Goal: Information Seeking & Learning: Learn about a topic

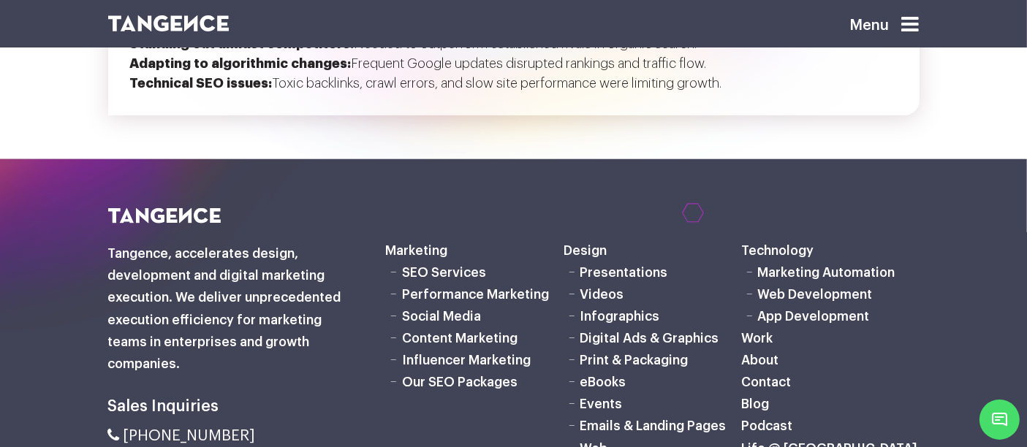
scroll to position [1626, 0]
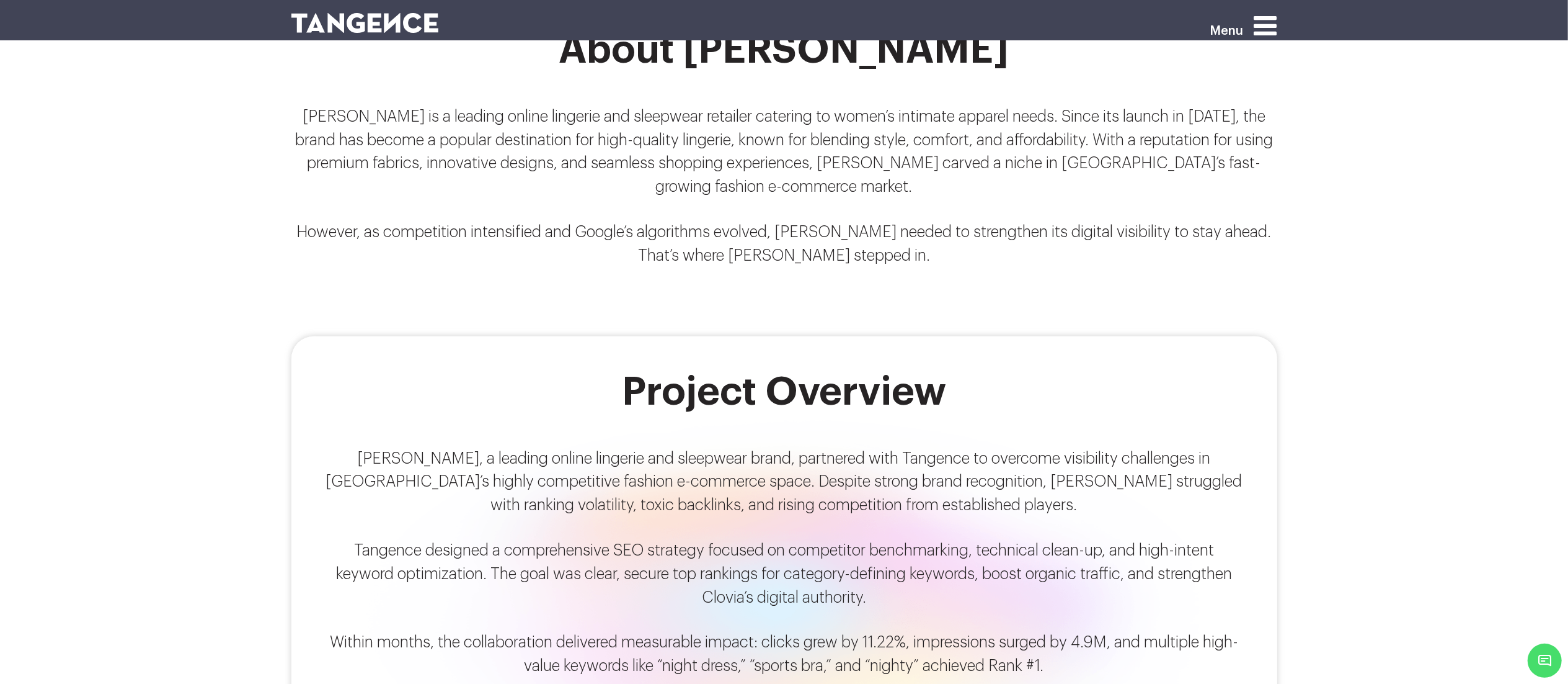
scroll to position [917, 0]
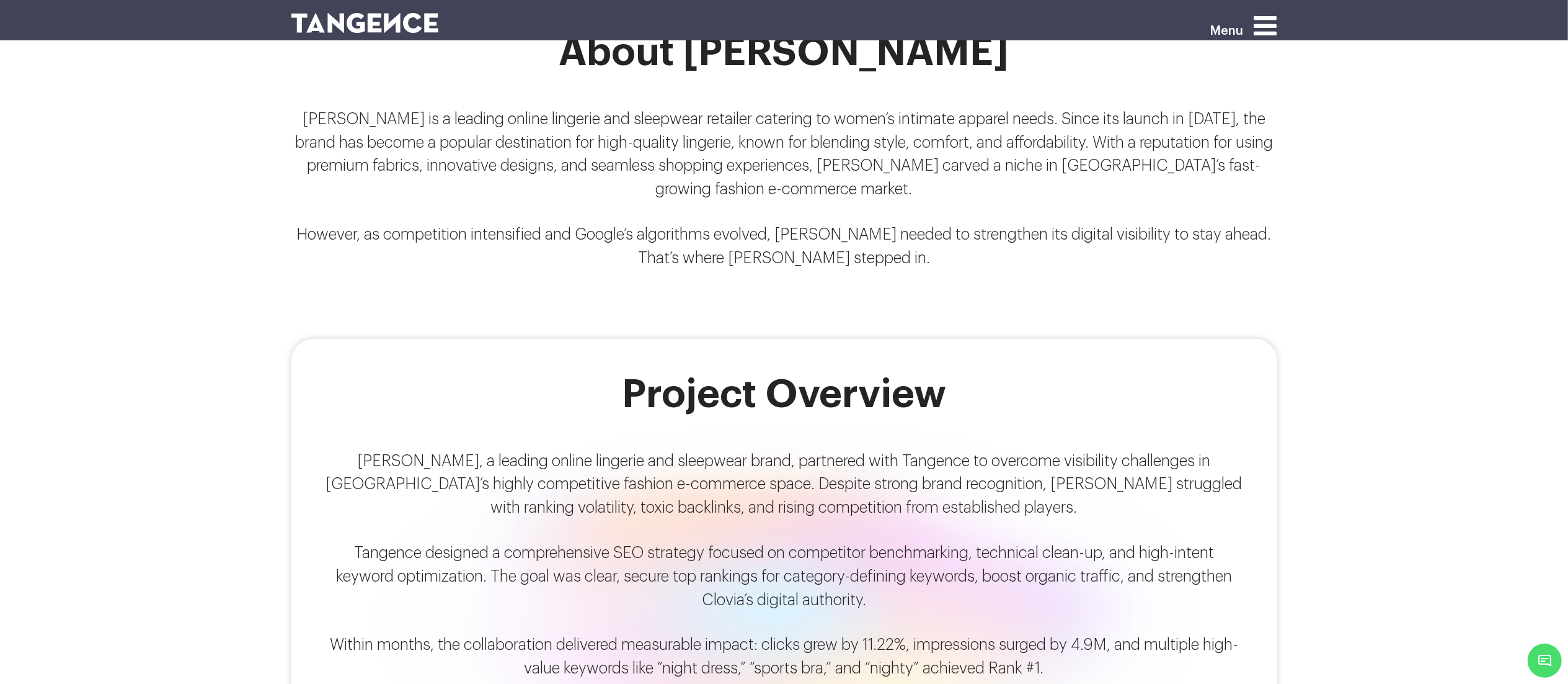
click at [870, 25] on icon at bounding box center [1265, 25] width 23 height 26
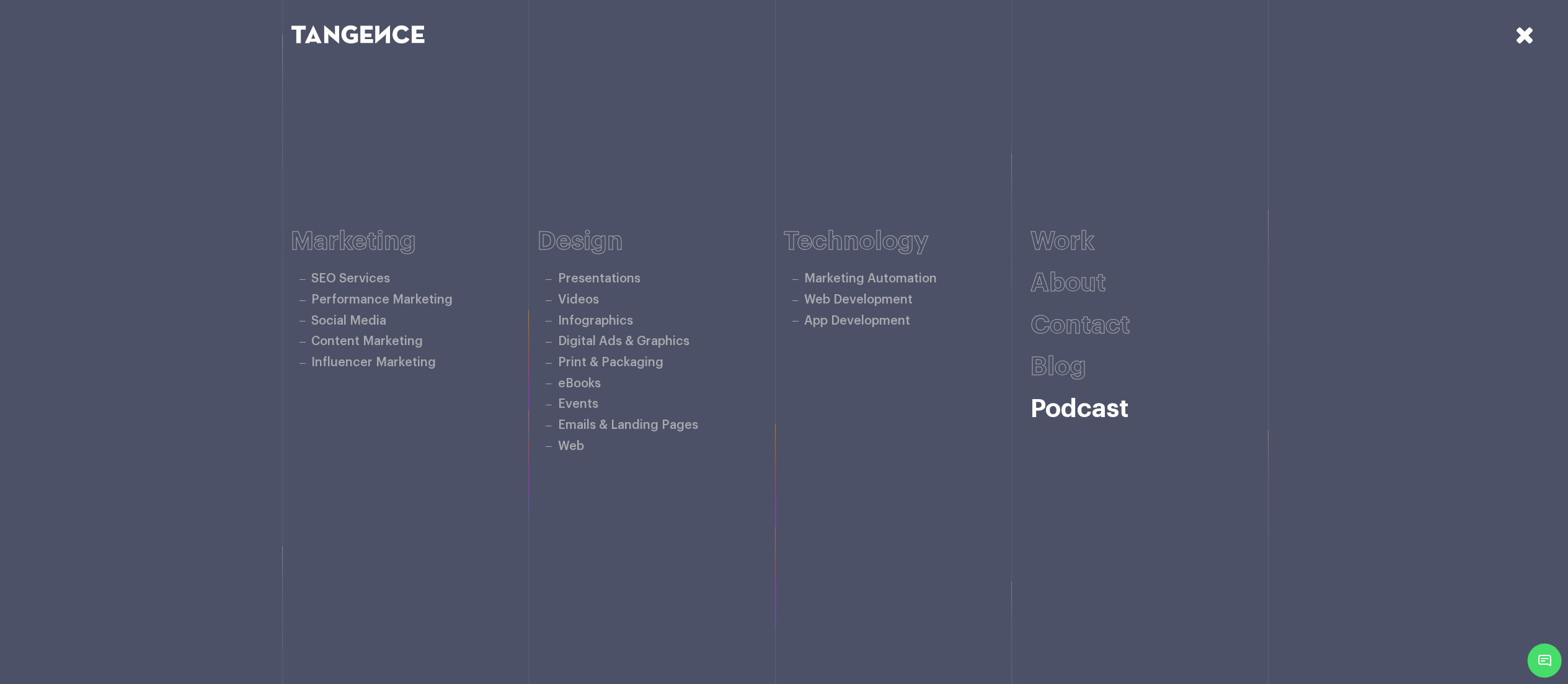
click at [870, 379] on link "Podcast" at bounding box center [1080, 408] width 98 height 25
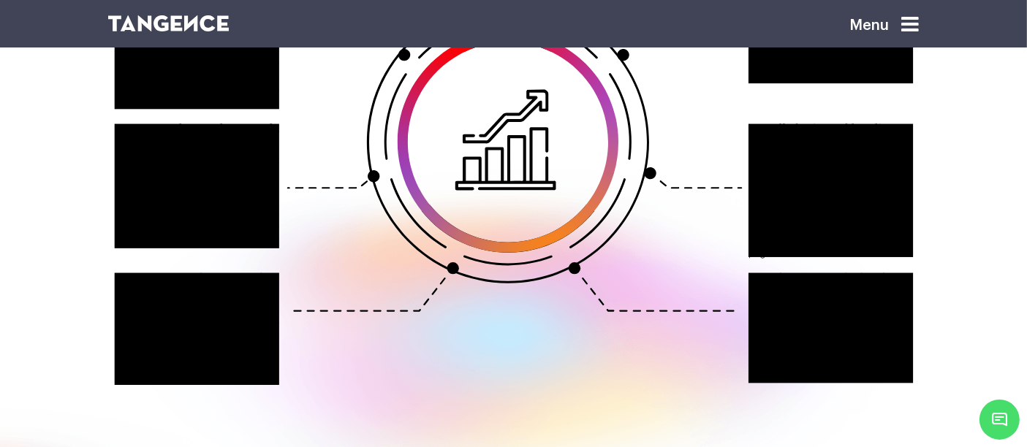
scroll to position [1921, 0]
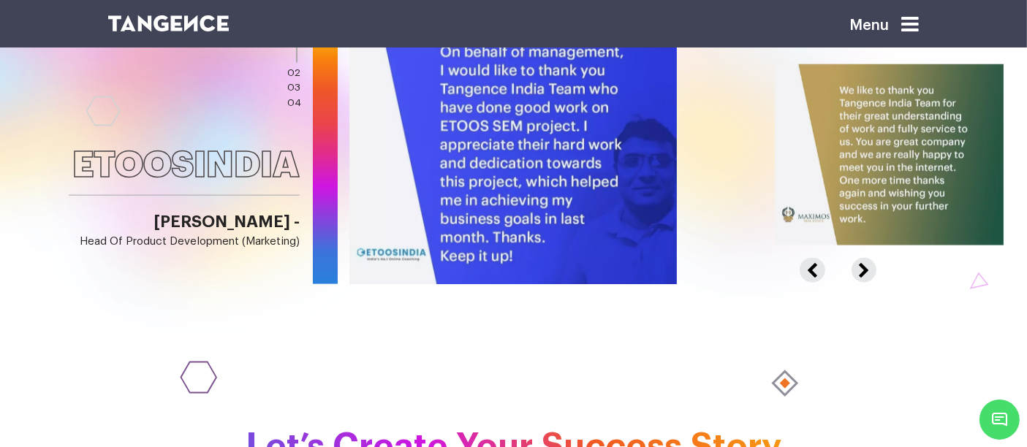
scroll to position [1994, 0]
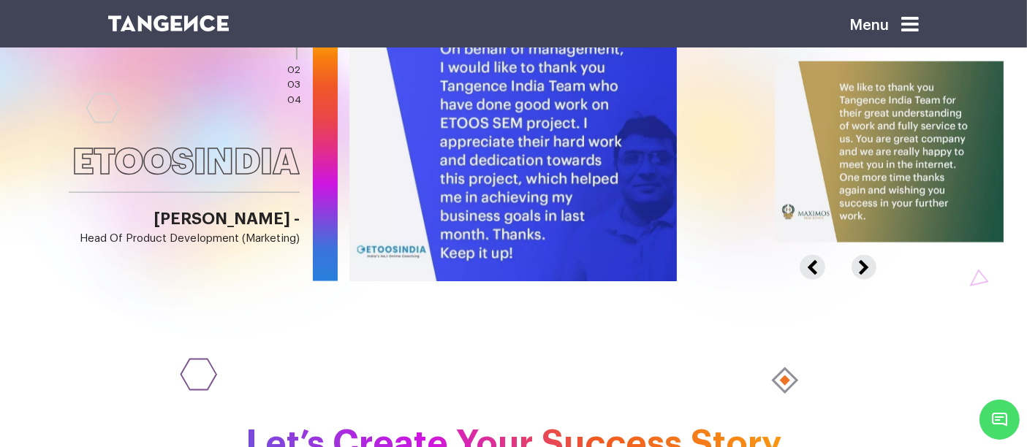
drag, startPoint x: 117, startPoint y: 289, endPoint x: 194, endPoint y: 306, distance: 78.4
click at [194, 351] on icon at bounding box center [198, 375] width 46 height 48
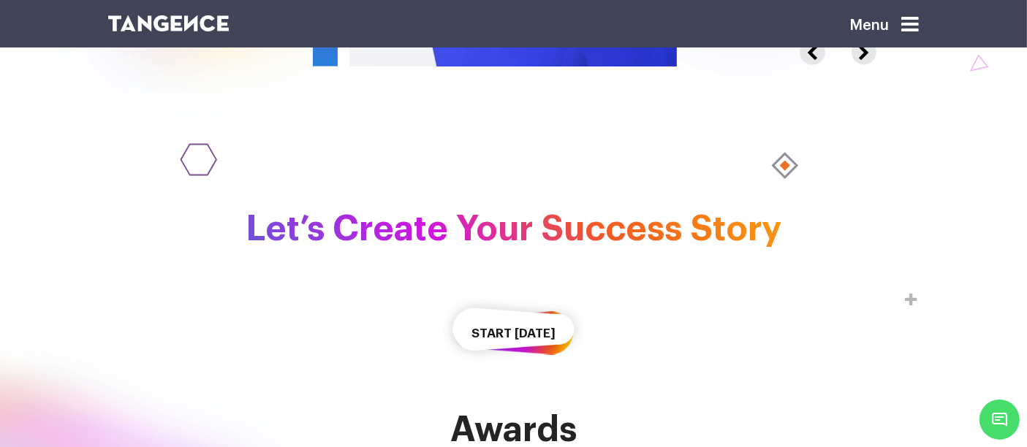
scroll to position [2147, 0]
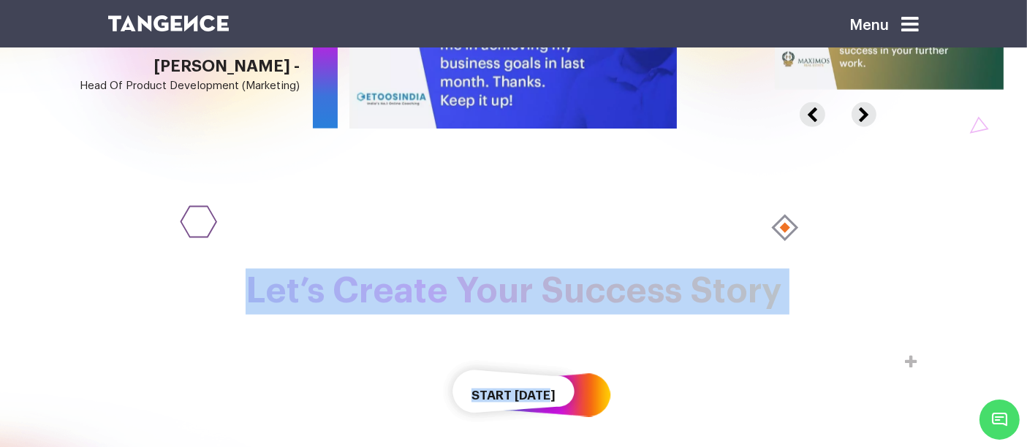
drag, startPoint x: 244, startPoint y: 205, endPoint x: 621, endPoint y: 322, distance: 394.2
click at [621, 322] on div "Let’s Create Your Success Story Start Today" at bounding box center [513, 350] width 833 height 163
copy div "Let’s Create Your Success Story Start Today"
click at [591, 269] on div "Let’s Create Your Success Story" at bounding box center [513, 299] width 833 height 61
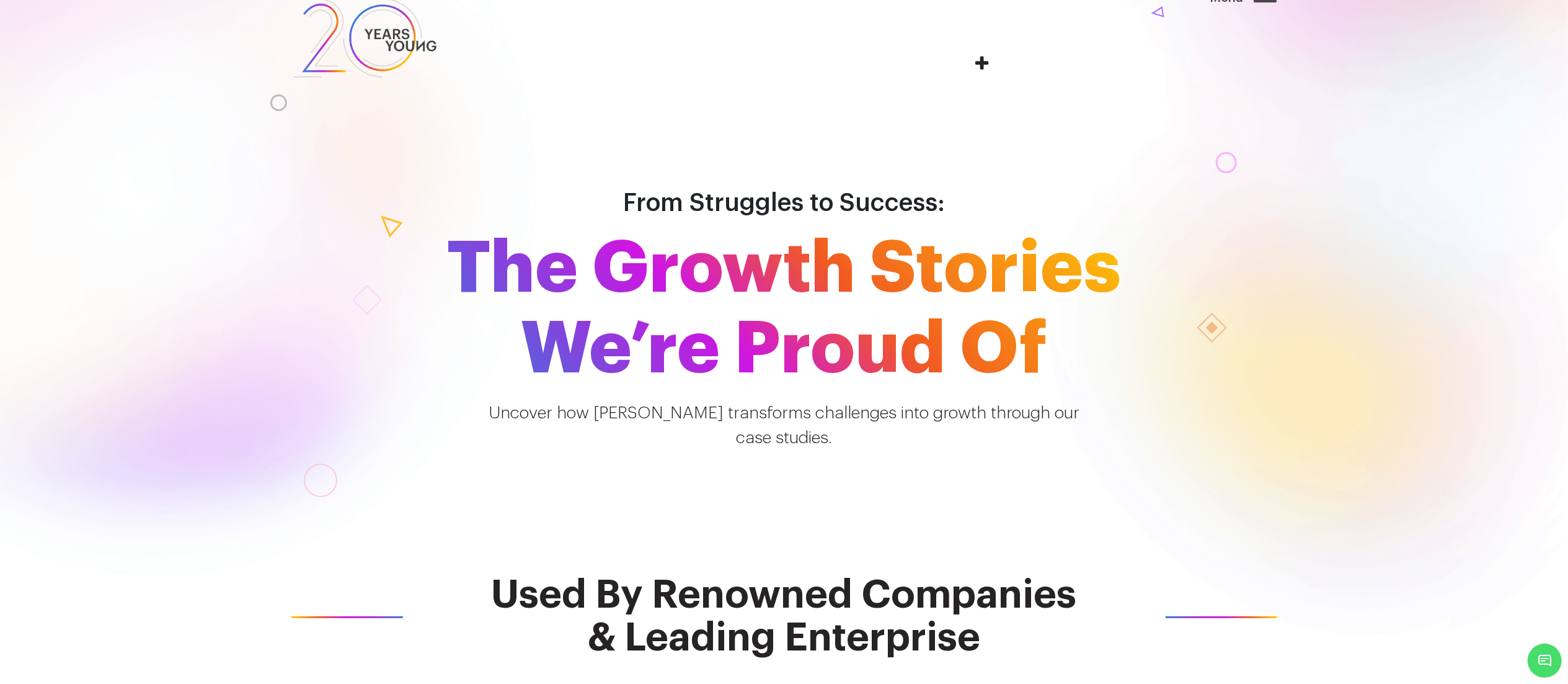
scroll to position [0, 0]
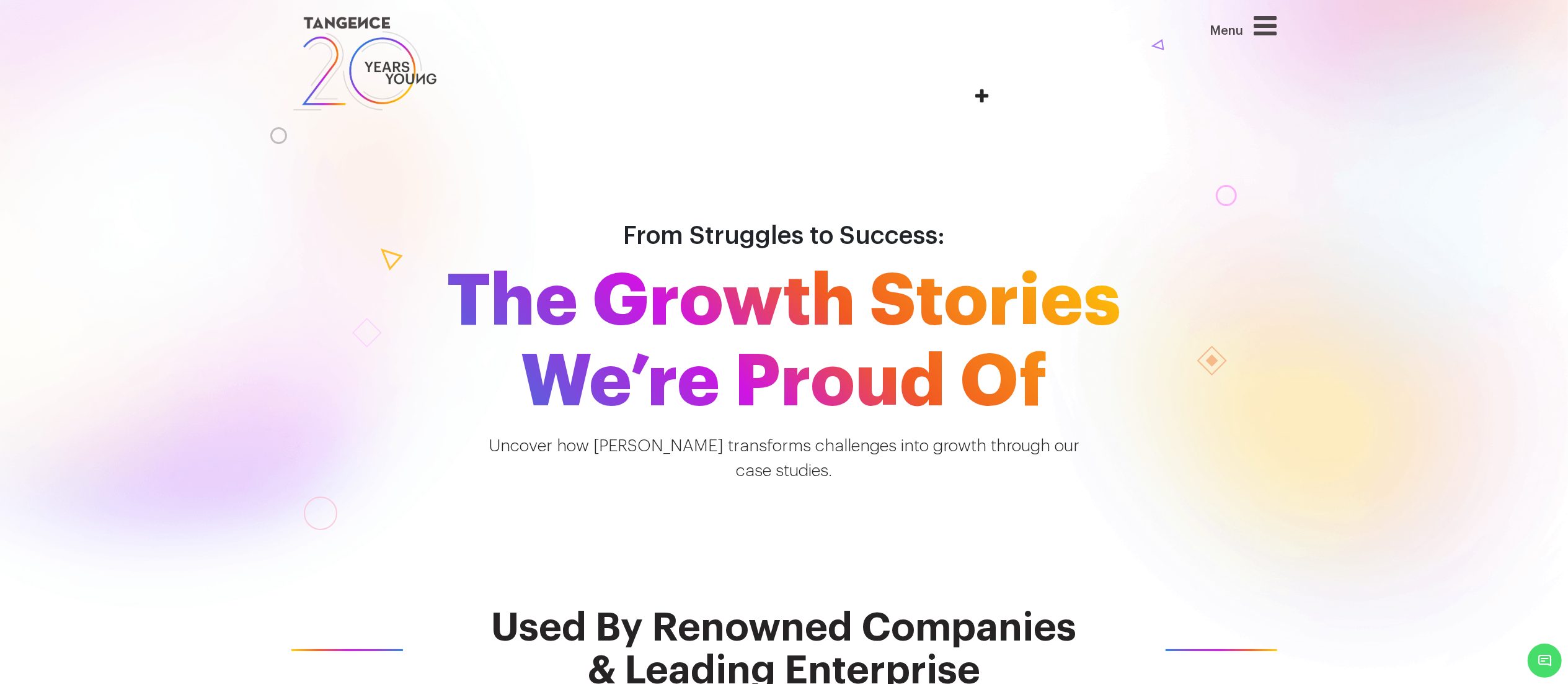
click at [494, 379] on p "Uncover how Tangence transforms challenges into growth through our case studies." at bounding box center [784, 458] width 706 height 50
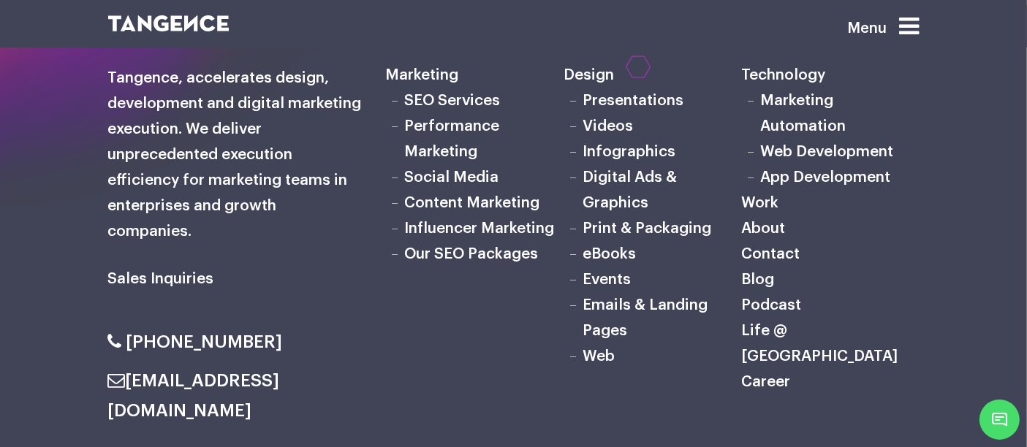
scroll to position [2782, 0]
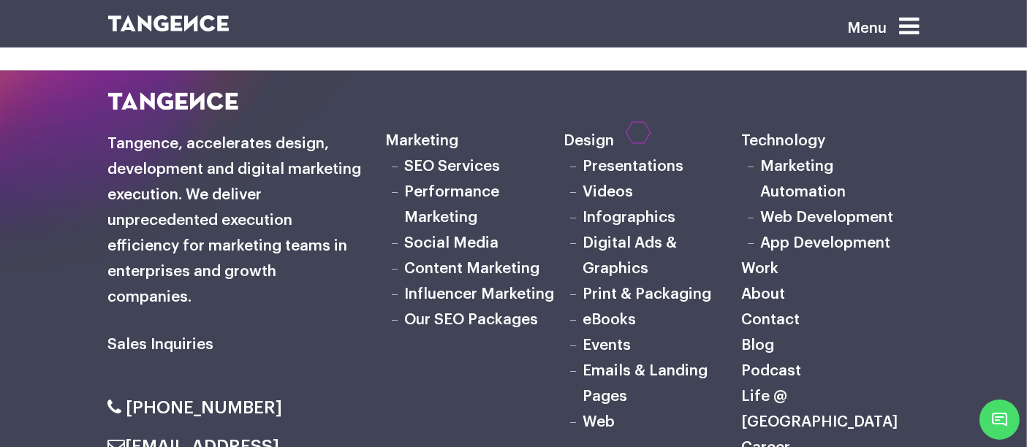
click at [442, 287] on link "Influencer Marketing" at bounding box center [480, 294] width 150 height 15
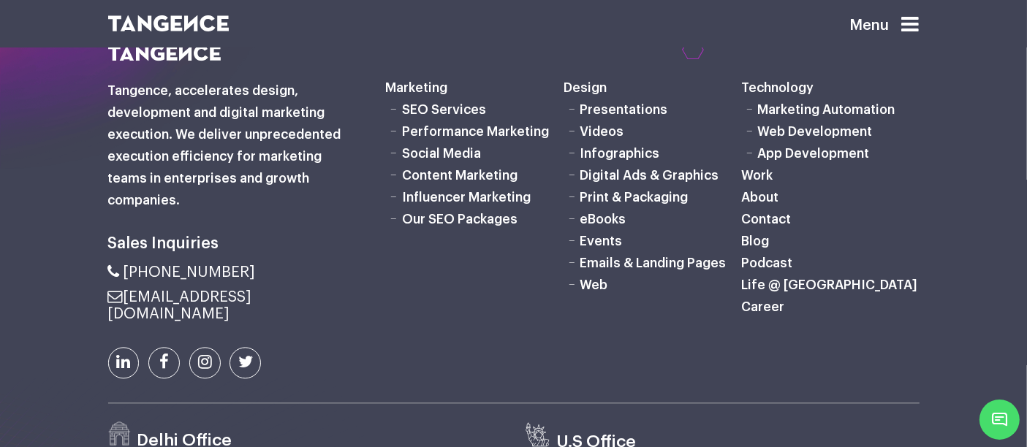
scroll to position [3167, 0]
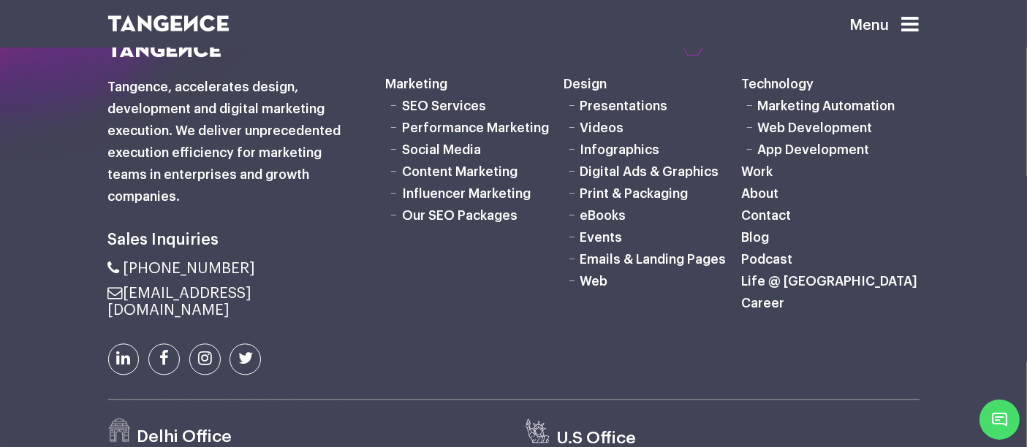
click at [435, 178] on link "Content Marketing" at bounding box center [459, 171] width 115 height 13
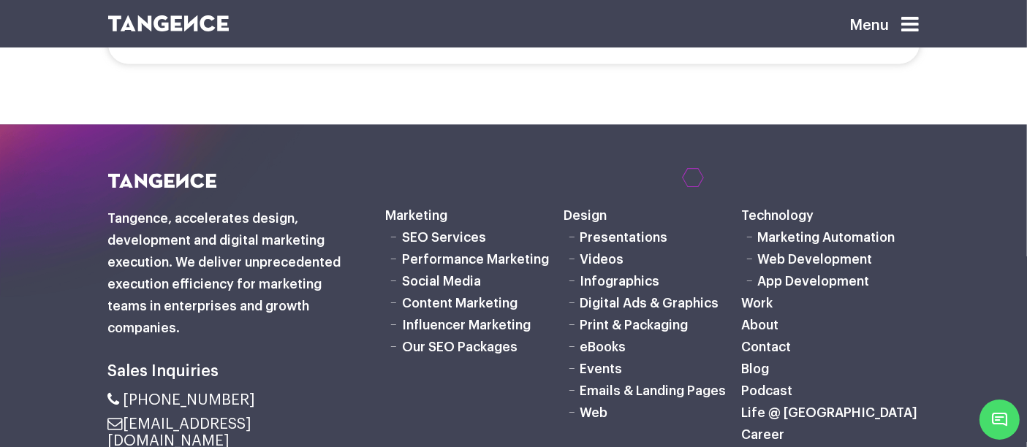
scroll to position [3268, 0]
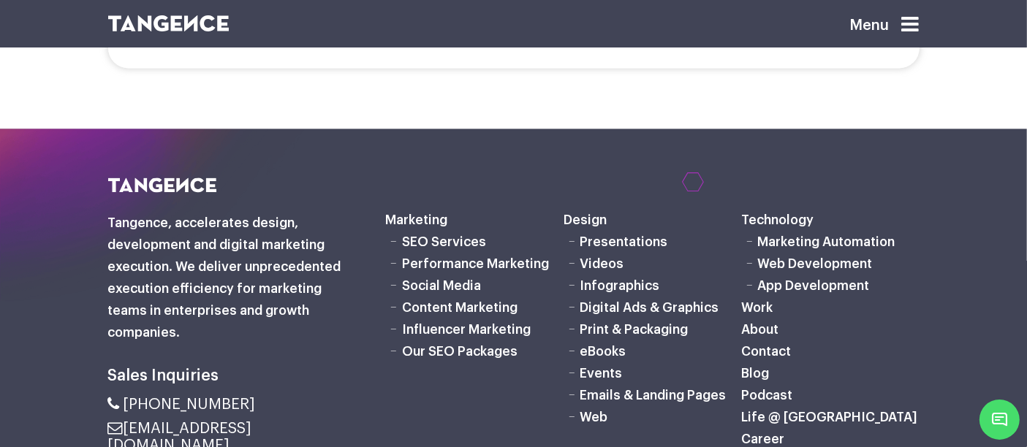
click at [426, 279] on link "Social Media" at bounding box center [441, 285] width 79 height 13
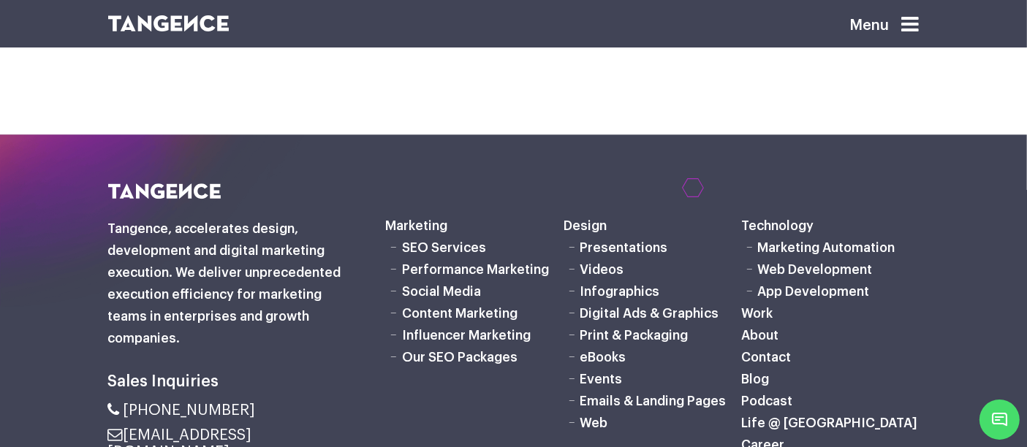
scroll to position [3521, 0]
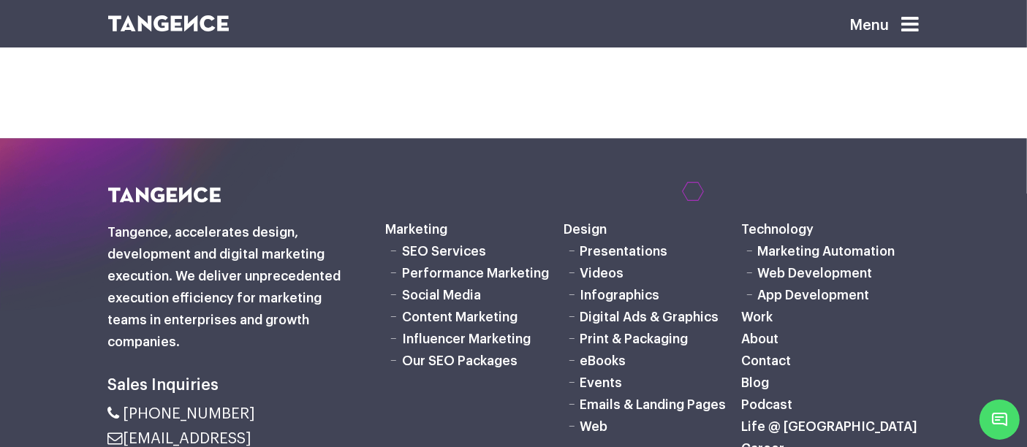
click at [433, 267] on link "Performance Marketing" at bounding box center [475, 273] width 147 height 13
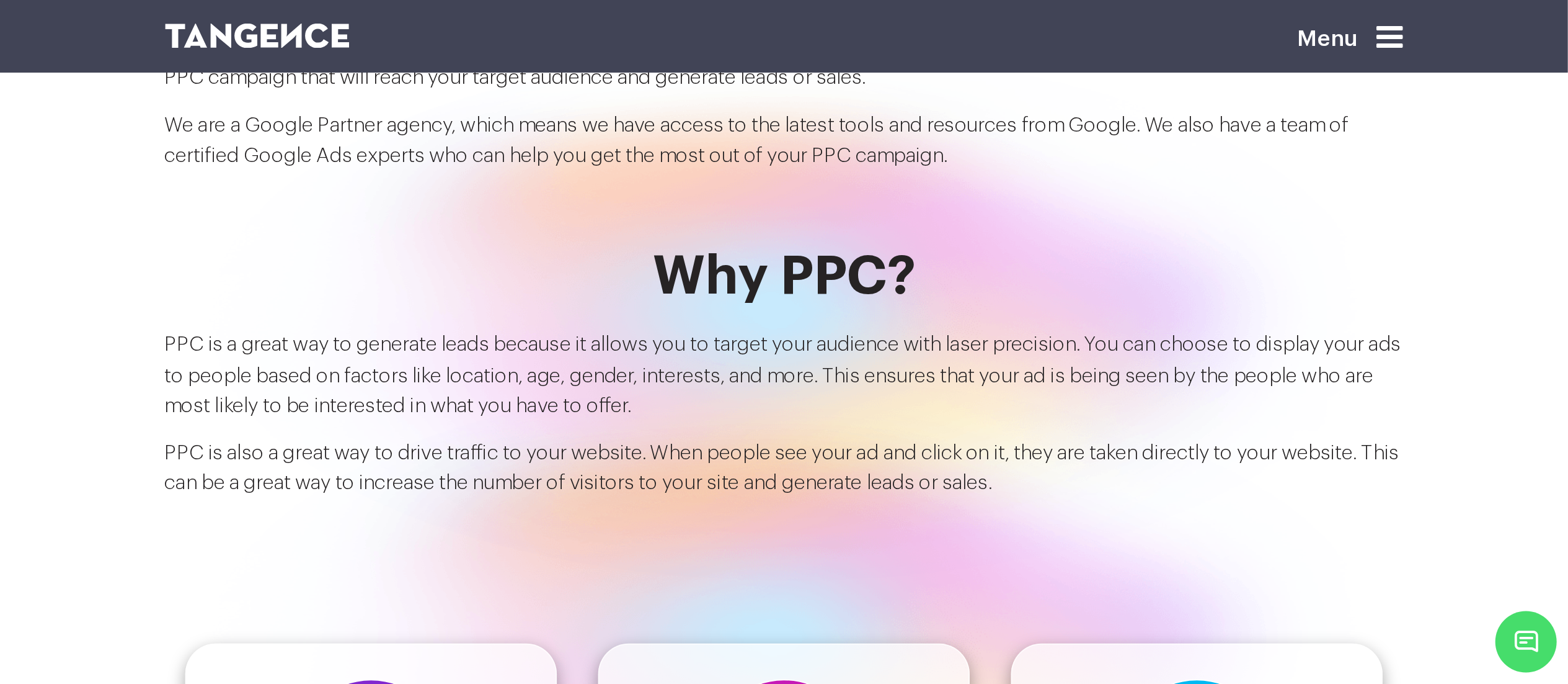
scroll to position [812, 0]
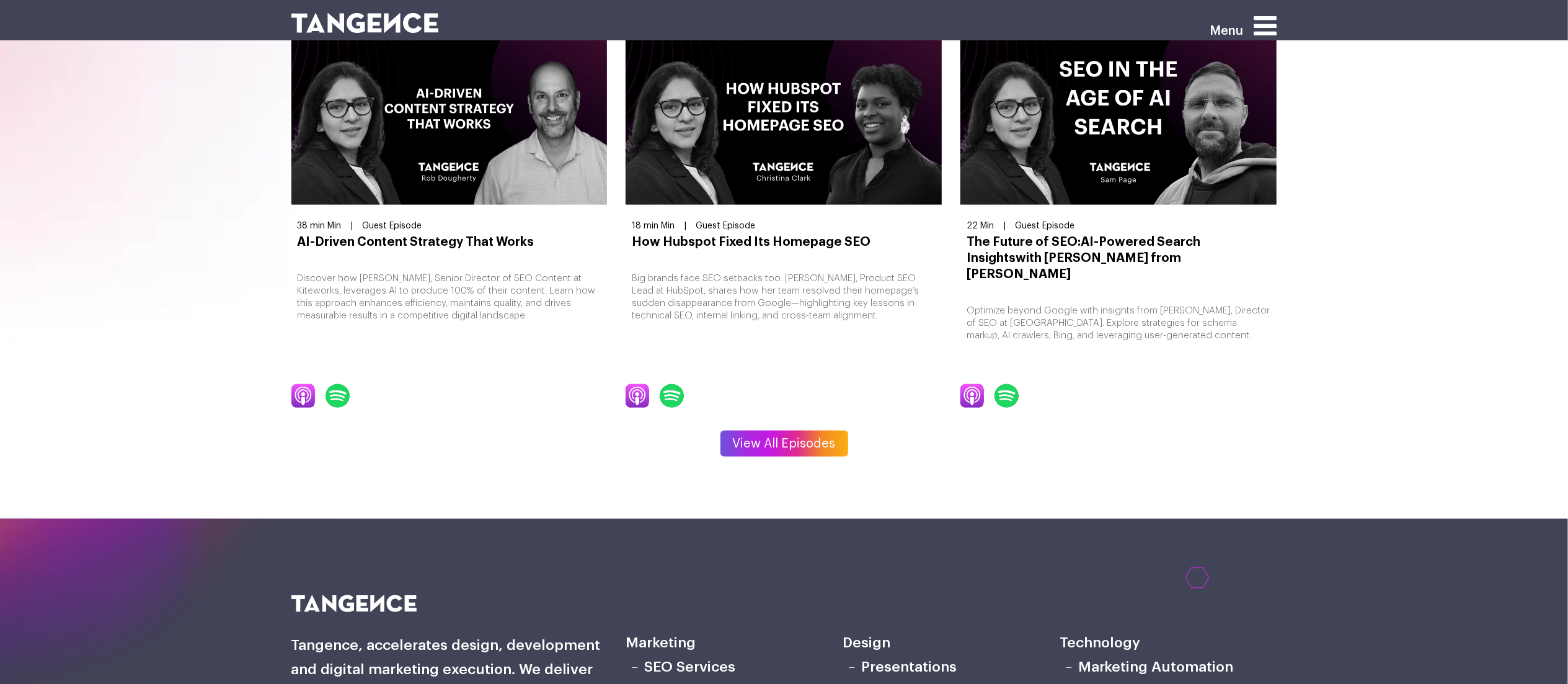
scroll to position [1523, 0]
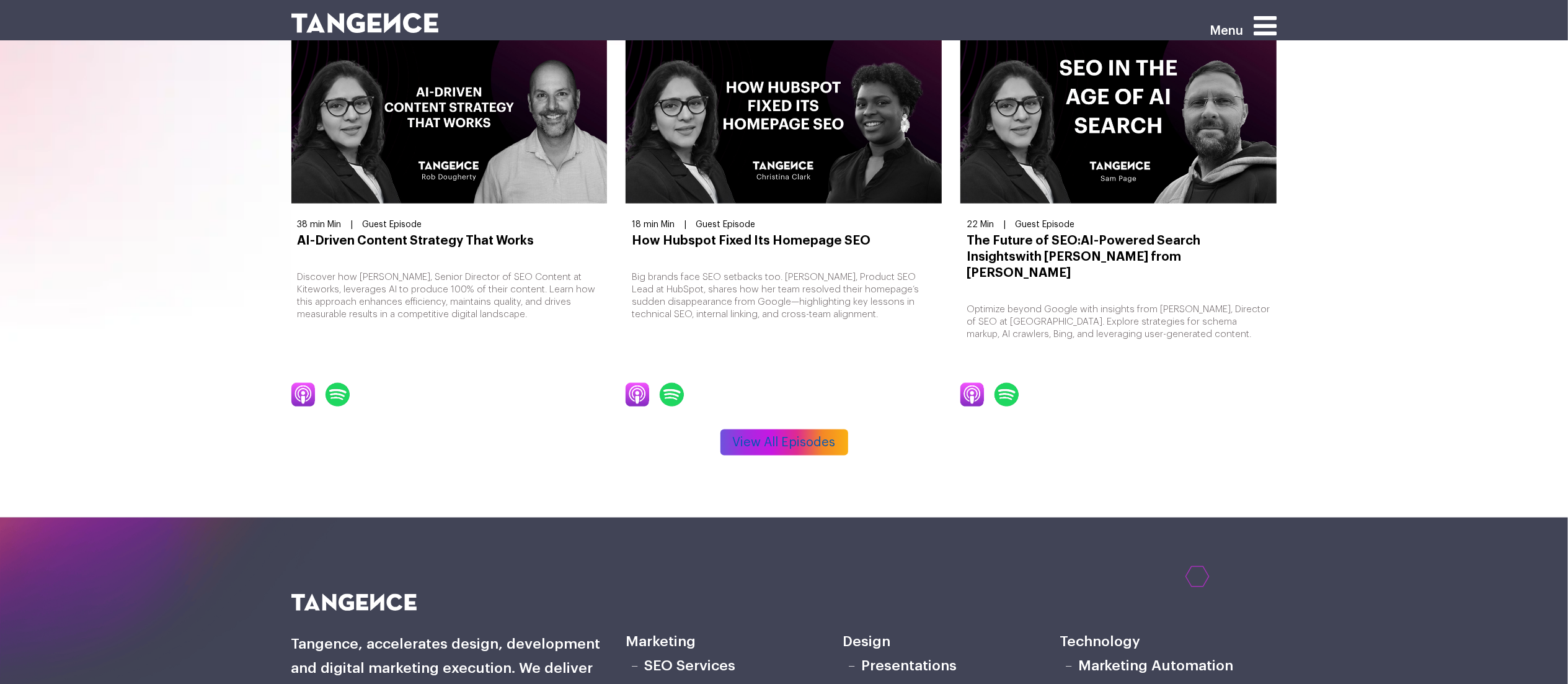
click at [757, 429] on link "View All Episodes" at bounding box center [784, 442] width 128 height 26
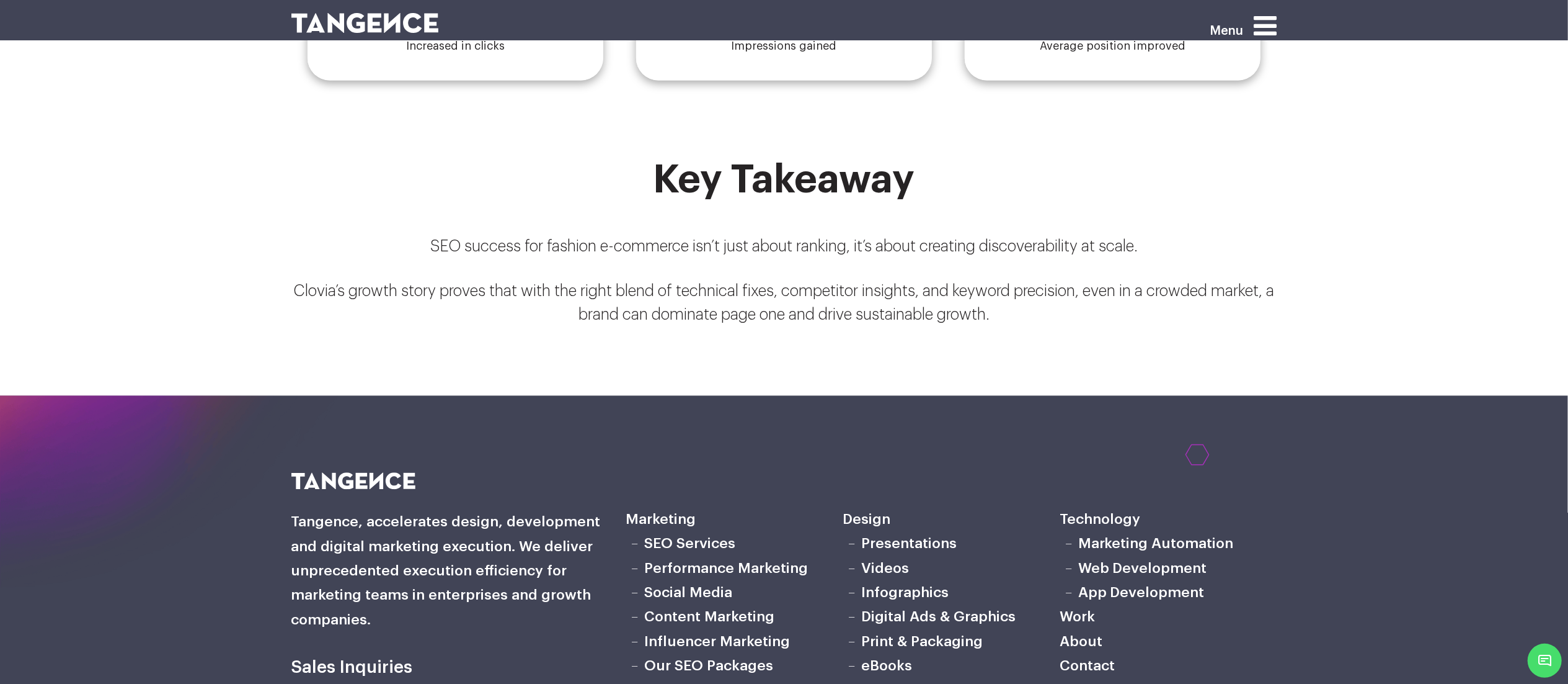
scroll to position [2481, 0]
